Goal: Information Seeking & Learning: Learn about a topic

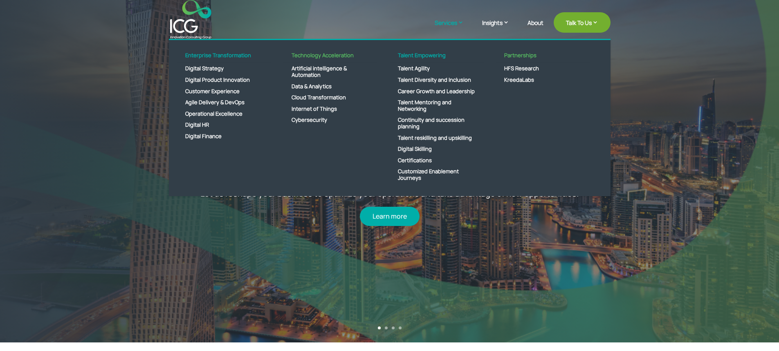
click at [451, 24] on link "Services" at bounding box center [452, 28] width 37 height 20
click at [522, 67] on link "HFS Research" at bounding box center [543, 68] width 94 height 11
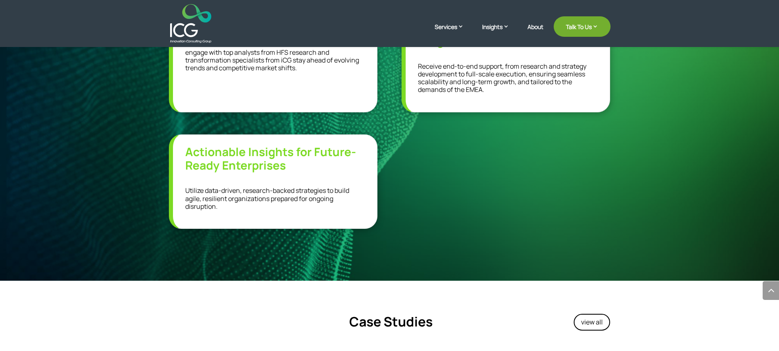
scroll to position [654, 0]
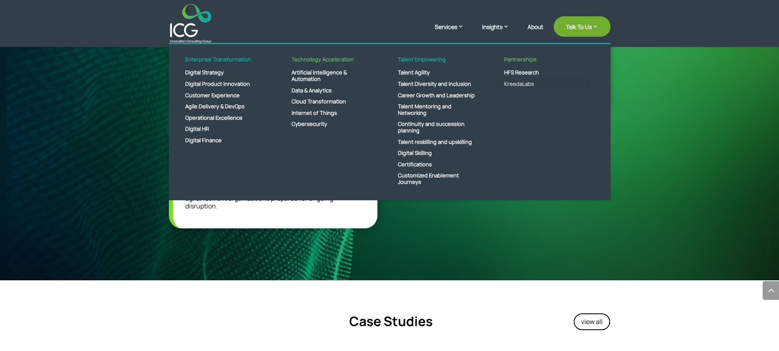
click at [512, 84] on link "KreedaLabs" at bounding box center [543, 83] width 94 height 11
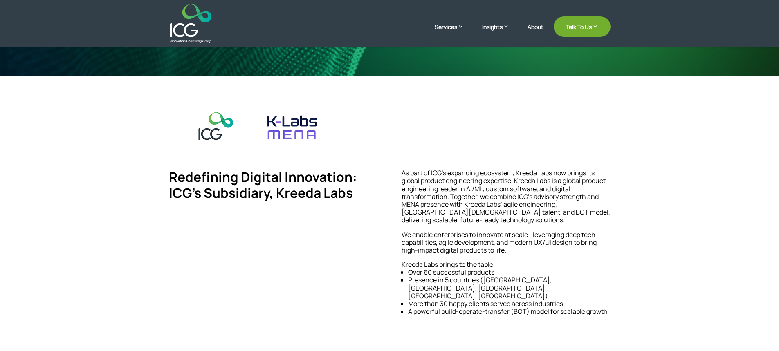
scroll to position [260, 0]
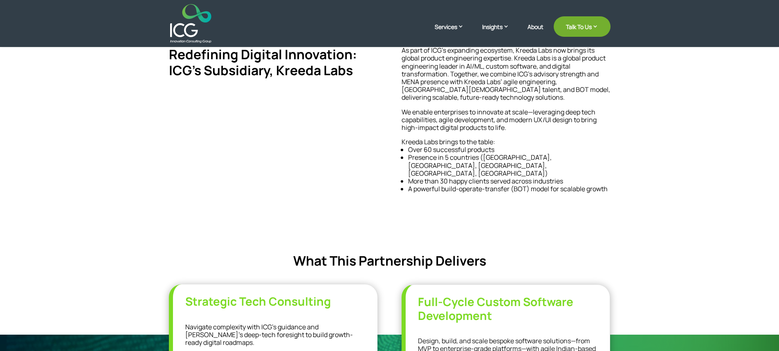
click at [392, 222] on div "Redefining Digital Innovation: ICG’s Subsidiary, Kreeda Labs As part of ICG’s e…" at bounding box center [389, 144] width 779 height 381
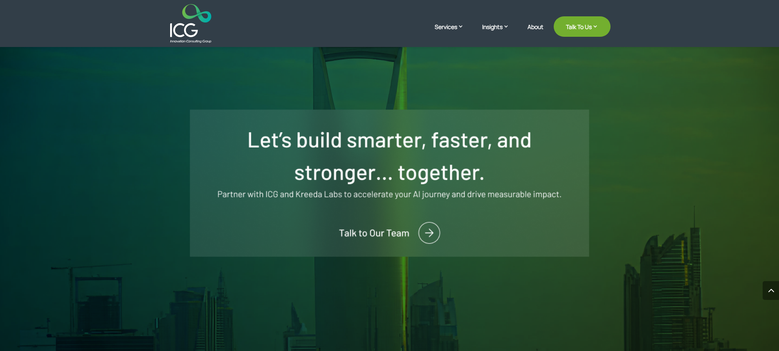
scroll to position [1363, 0]
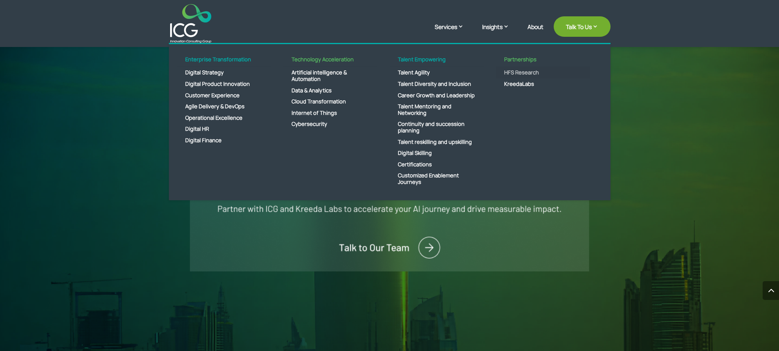
click at [515, 69] on link "HFS Research" at bounding box center [543, 72] width 94 height 11
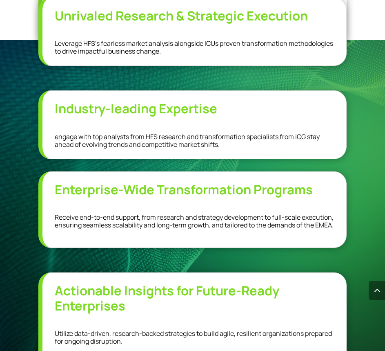
scroll to position [695, 0]
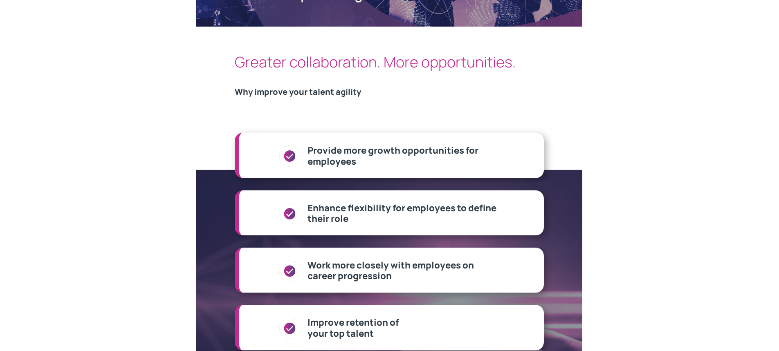
scroll to position [172, 0]
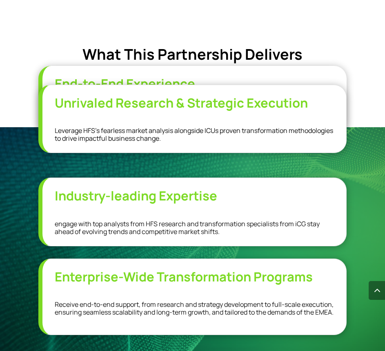
scroll to position [557, 0]
